Goal: Transaction & Acquisition: Purchase product/service

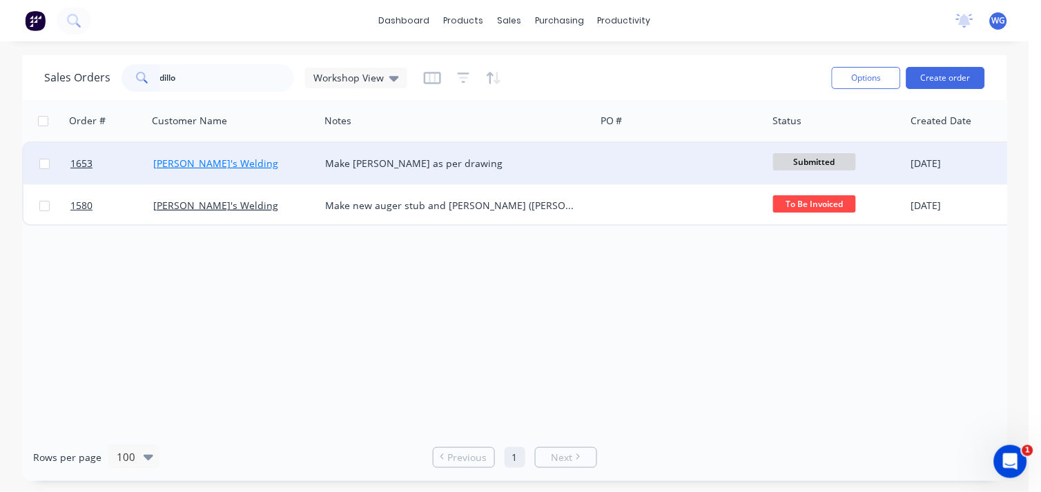
type input "dillo"
click at [164, 161] on link "[PERSON_NAME]'s Welding" at bounding box center [215, 163] width 125 height 13
click at [257, 166] on div "[PERSON_NAME]'s Welding" at bounding box center [229, 164] width 153 height 14
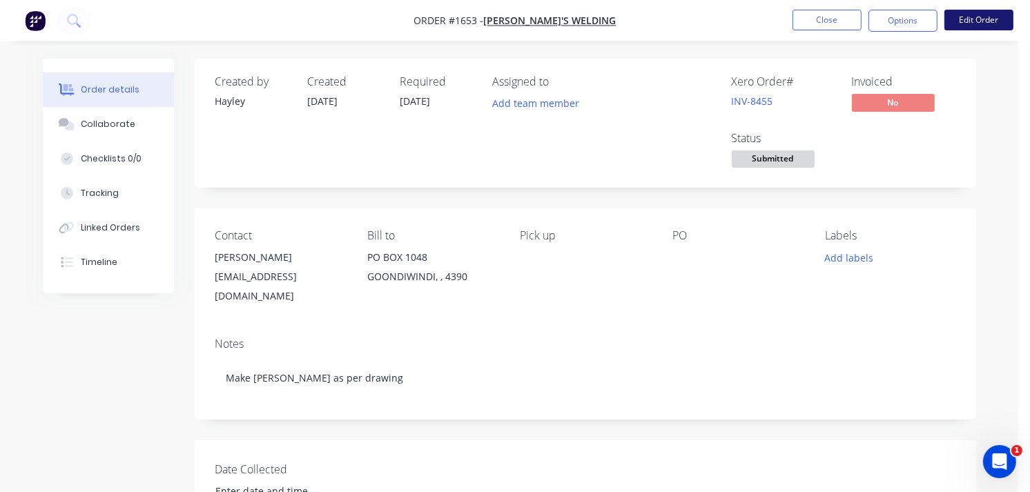
click at [968, 19] on button "Edit Order" at bounding box center [979, 20] width 69 height 21
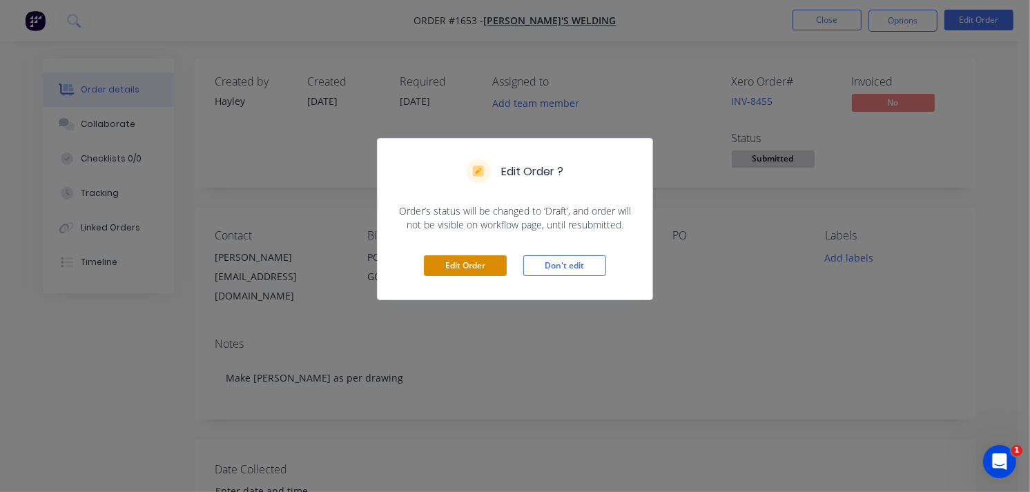
click at [485, 261] on button "Edit Order" at bounding box center [465, 266] width 83 height 21
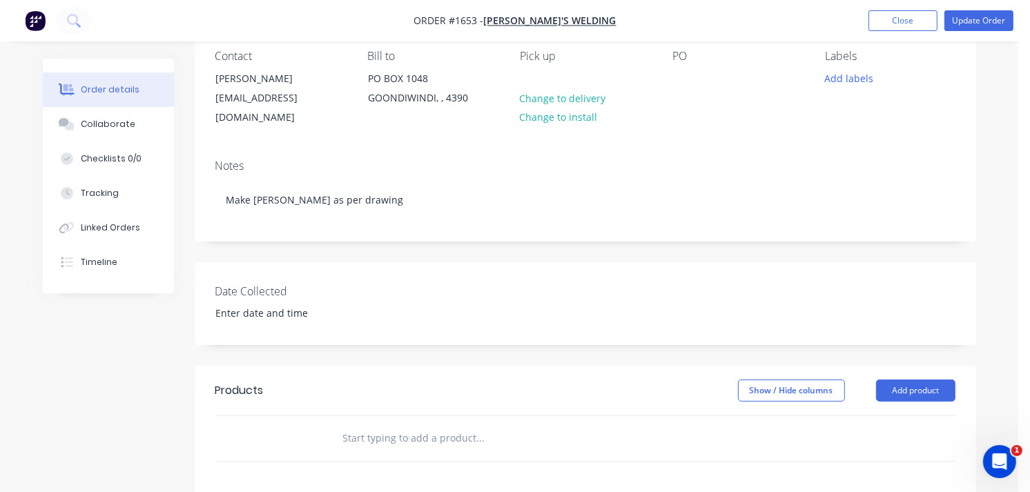
scroll to position [230, 0]
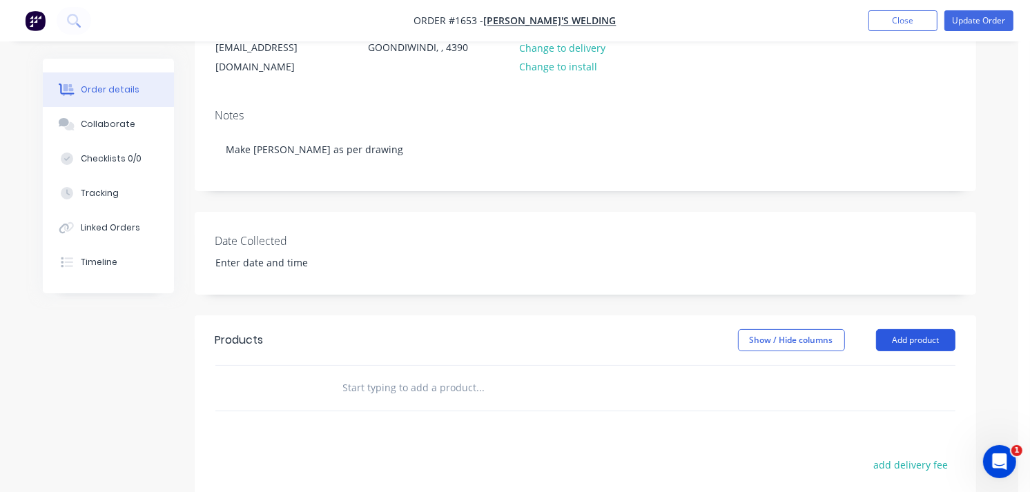
click at [913, 329] on button "Add product" at bounding box center [915, 340] width 79 height 22
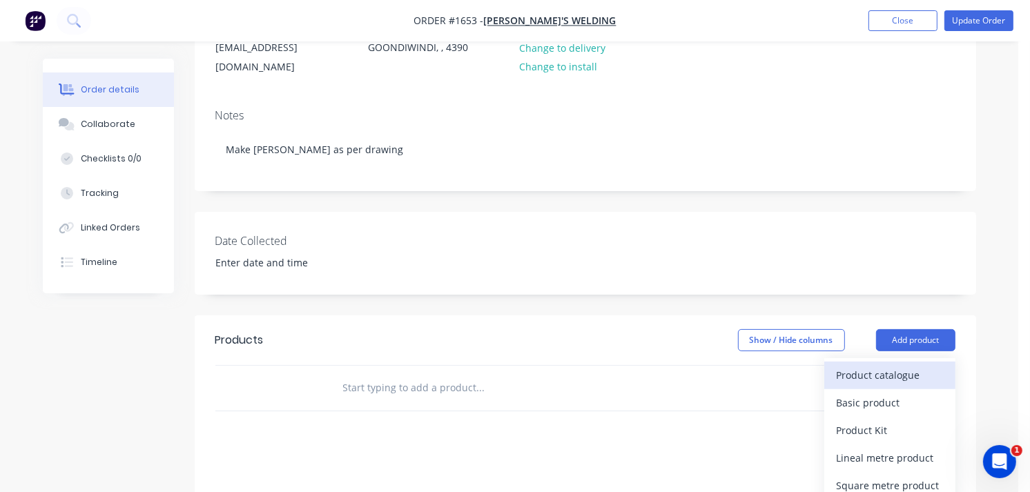
click at [877, 365] on div "Product catalogue" at bounding box center [890, 375] width 106 height 20
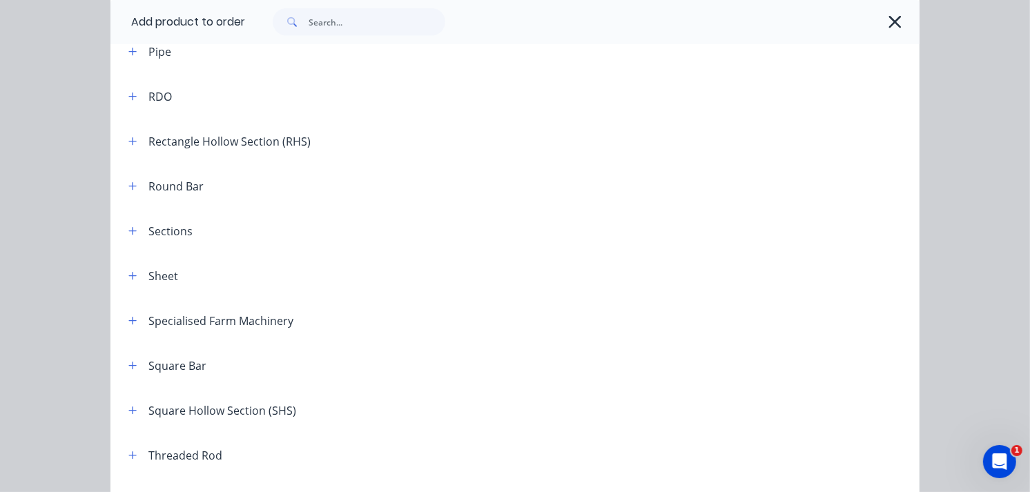
scroll to position [1541, 0]
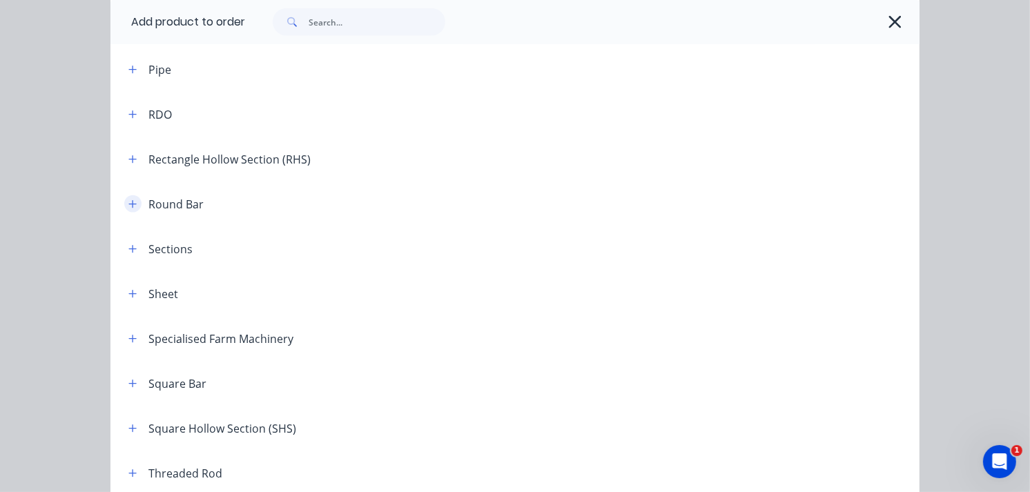
click at [130, 206] on icon "button" at bounding box center [132, 205] width 8 height 10
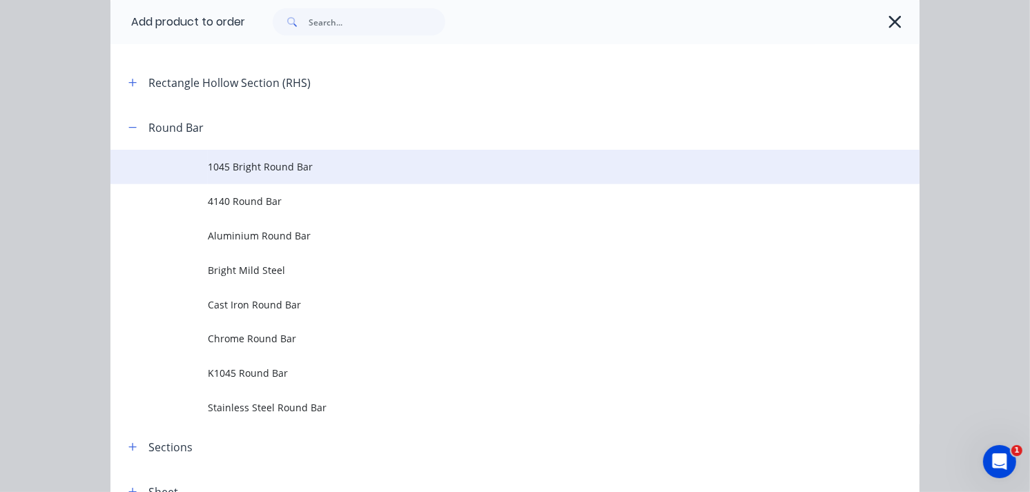
scroll to position [1694, 0]
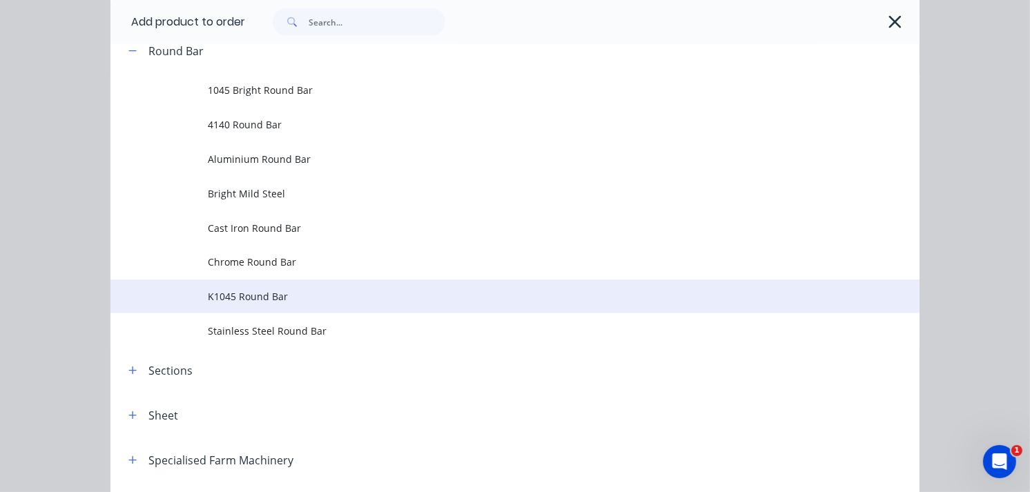
click at [260, 295] on span "K1045 Round Bar" at bounding box center [493, 296] width 570 height 15
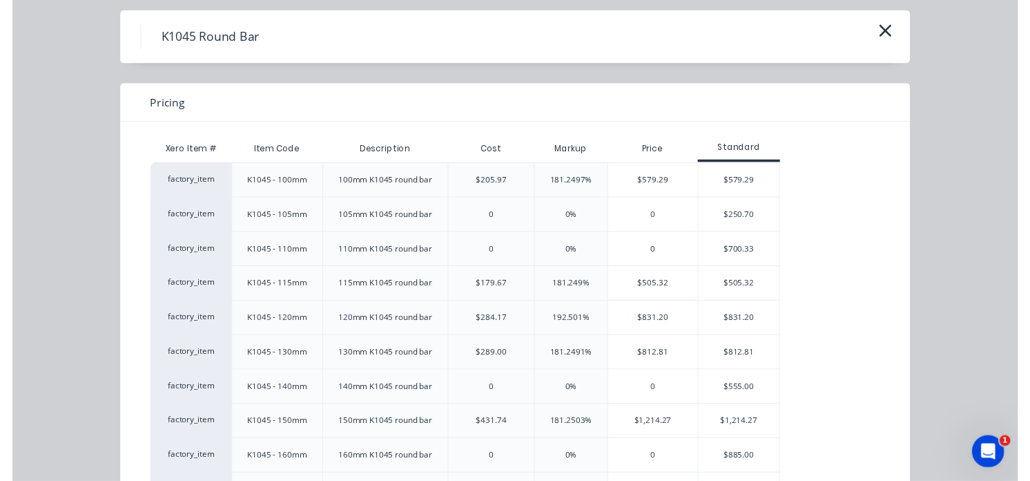
scroll to position [39, 0]
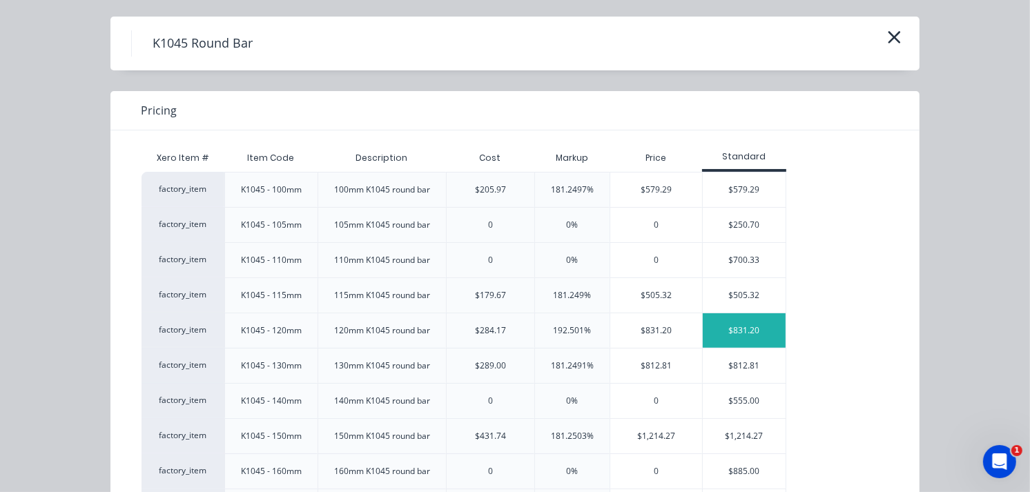
click at [721, 332] on div "$831.20" at bounding box center [744, 331] width 83 height 35
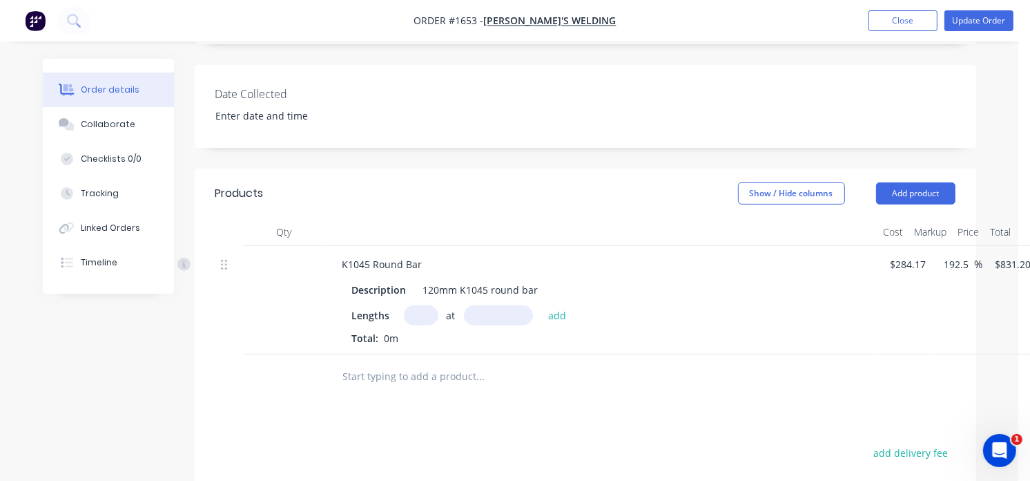
scroll to position [383, 0]
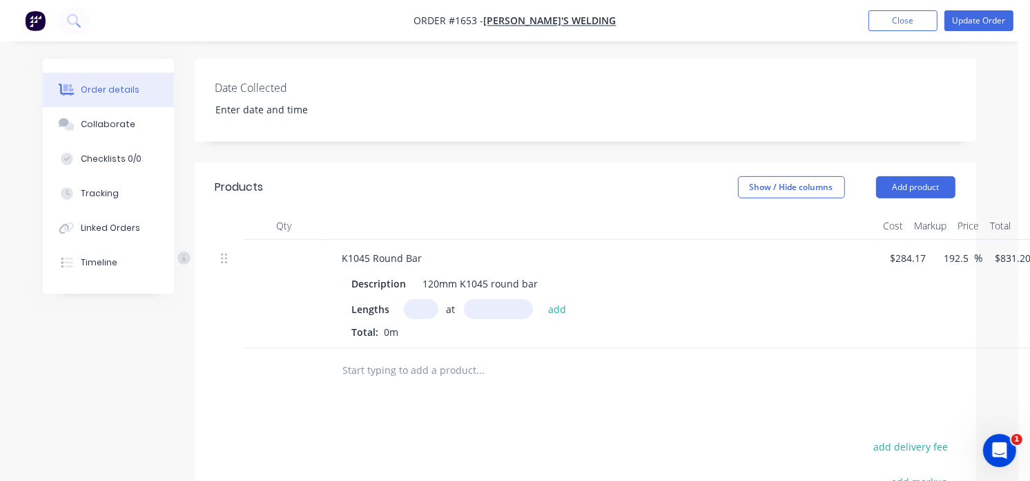
click at [420, 299] on input "text" at bounding box center [421, 309] width 35 height 20
type input "1"
click at [493, 299] on input "text" at bounding box center [498, 309] width 69 height 20
type input "75mm"
click at [554, 299] on button "add" at bounding box center [557, 308] width 32 height 19
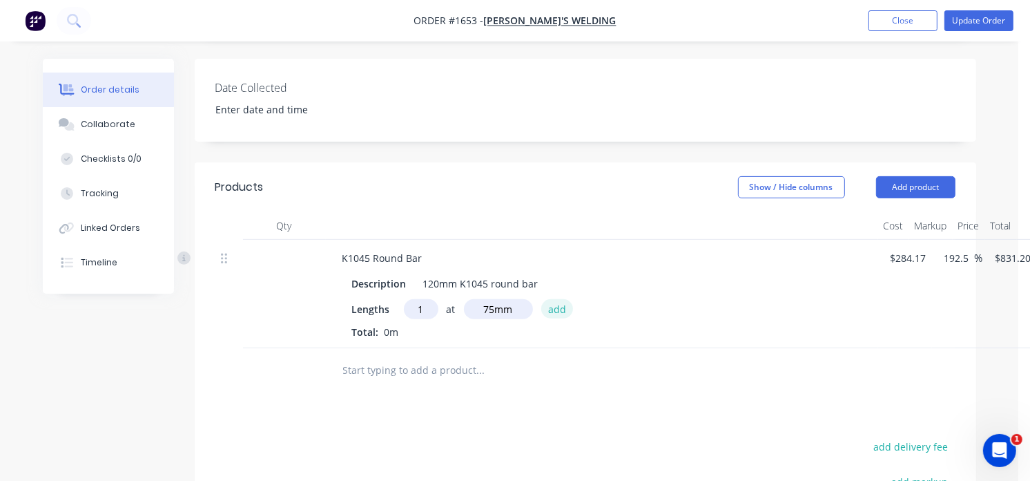
type input "$62.34"
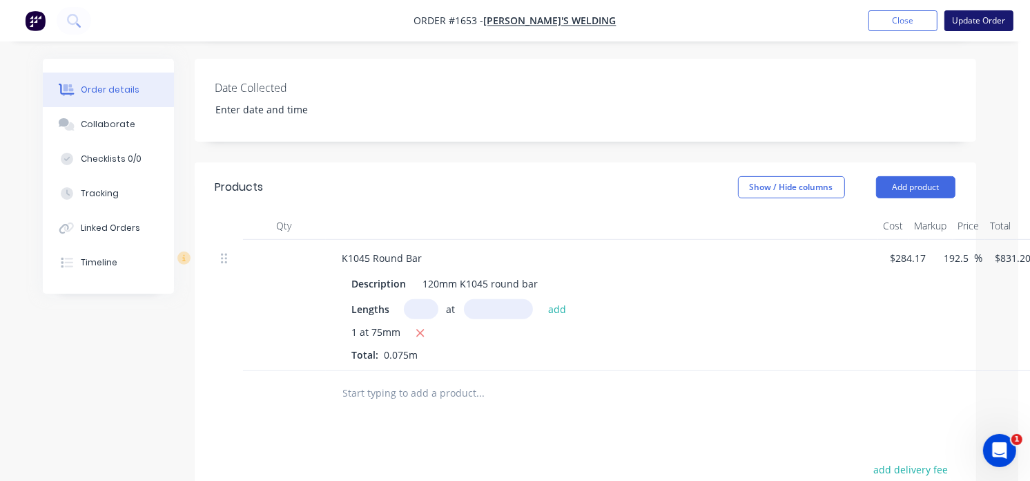
click at [965, 21] on button "Update Order" at bounding box center [979, 20] width 69 height 21
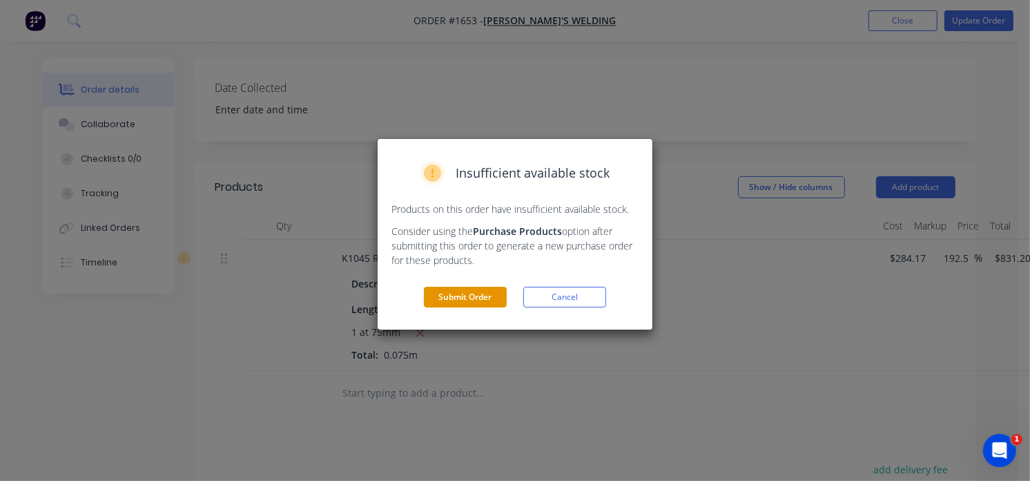
click at [491, 291] on button "Submit Order" at bounding box center [465, 297] width 83 height 21
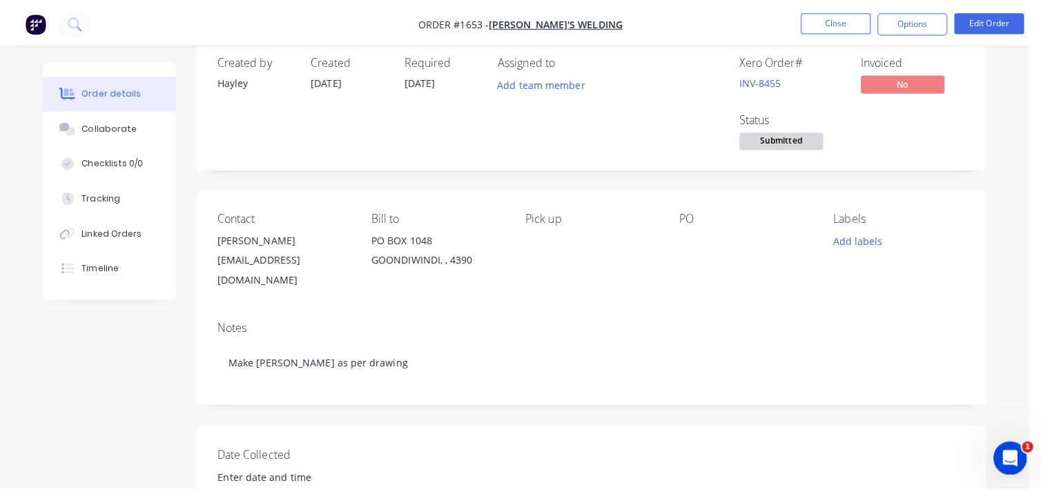
scroll to position [0, 0]
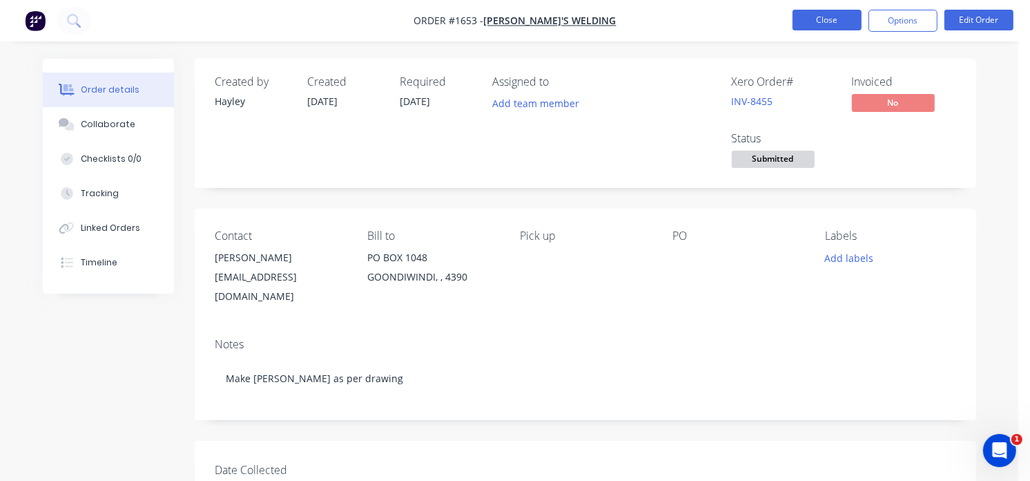
click at [838, 22] on button "Close" at bounding box center [827, 20] width 69 height 21
